Goal: Check status: Check status

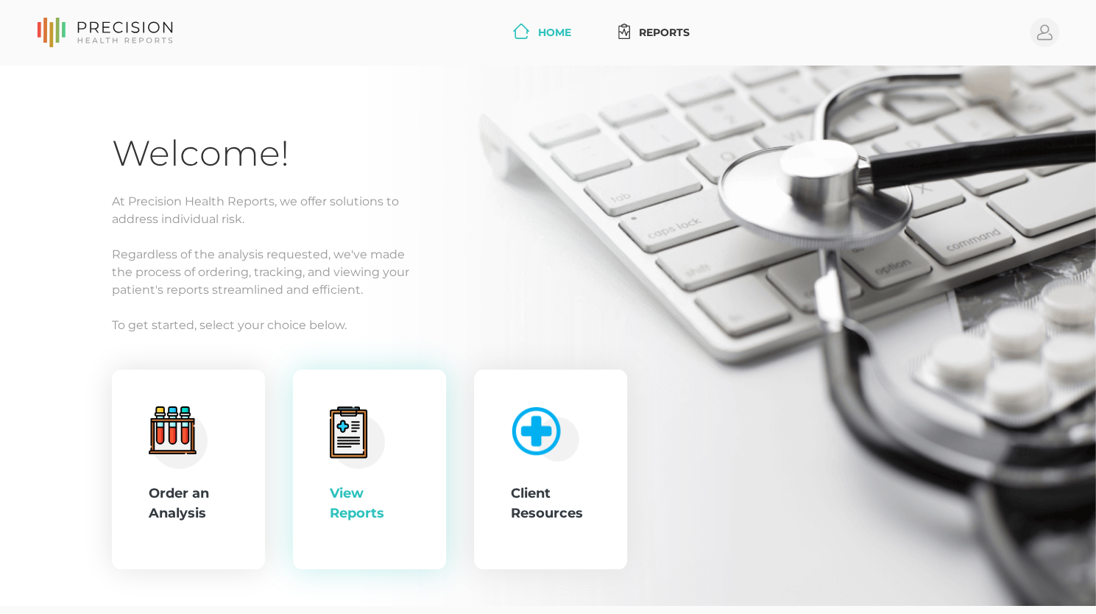
click at [355, 468] on circle at bounding box center [358, 441] width 54 height 54
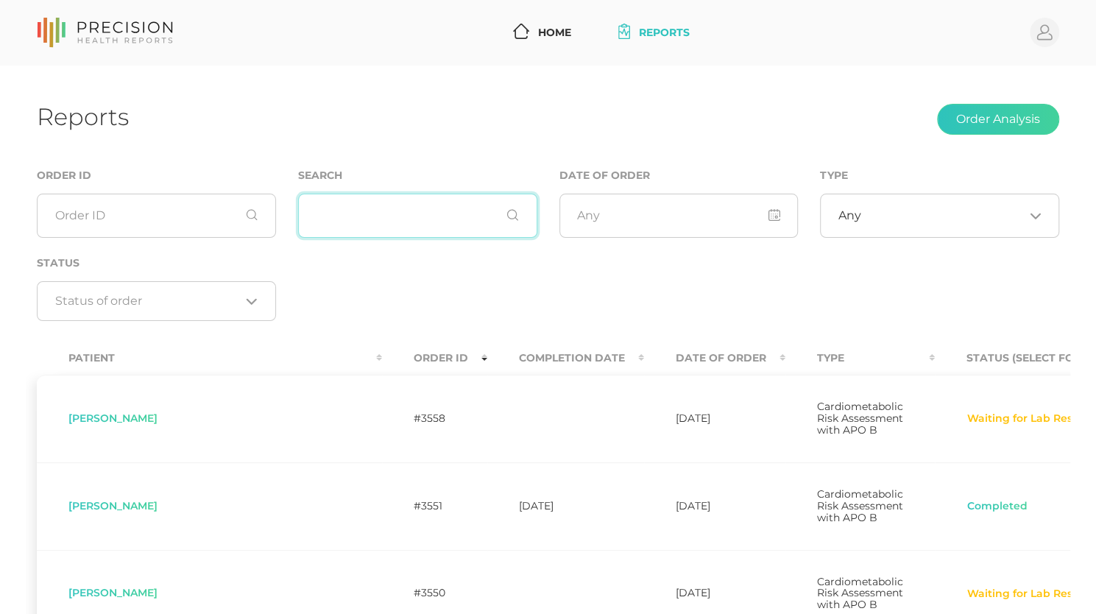
click at [422, 224] on input "text" at bounding box center [417, 216] width 239 height 44
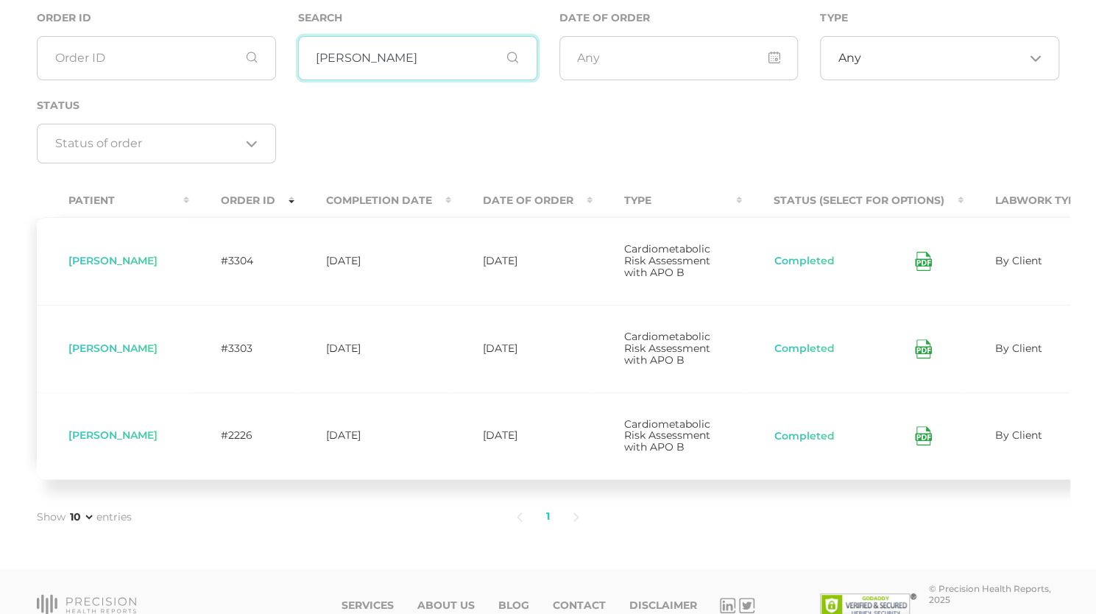
scroll to position [166, 0]
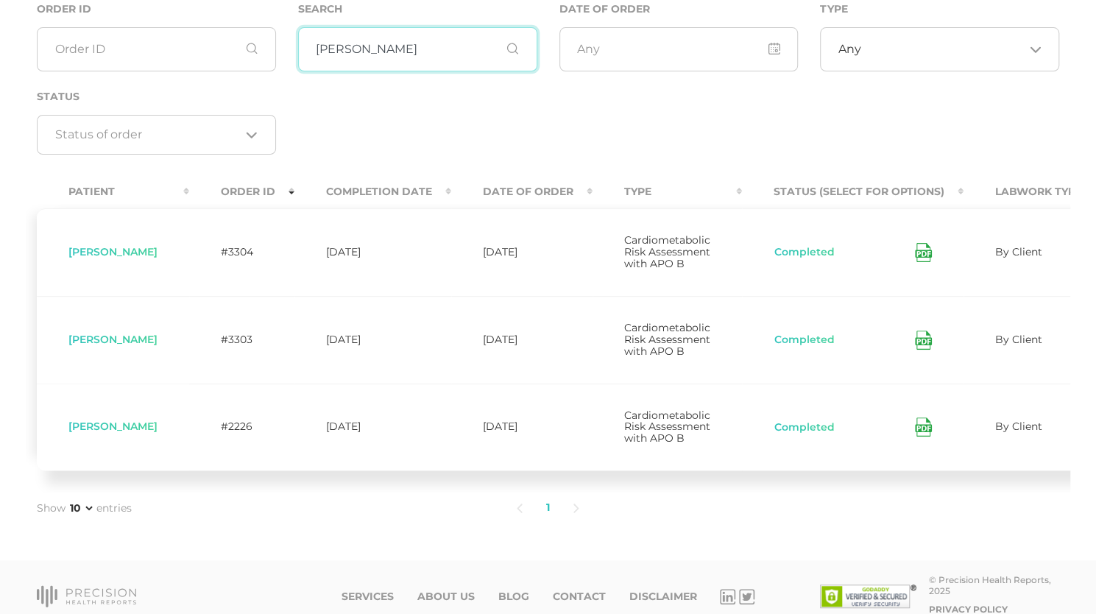
type input "cooper"
